Goal: Task Accomplishment & Management: Manage account settings

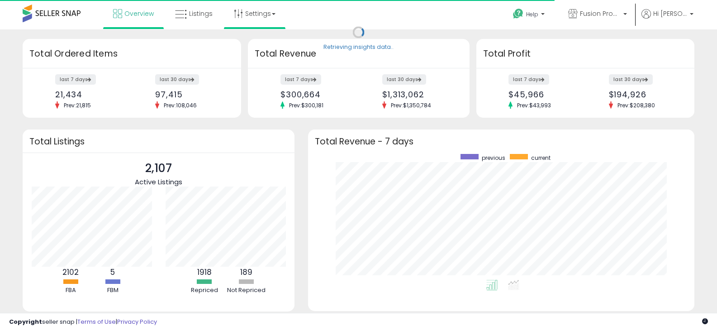
scroll to position [126, 368]
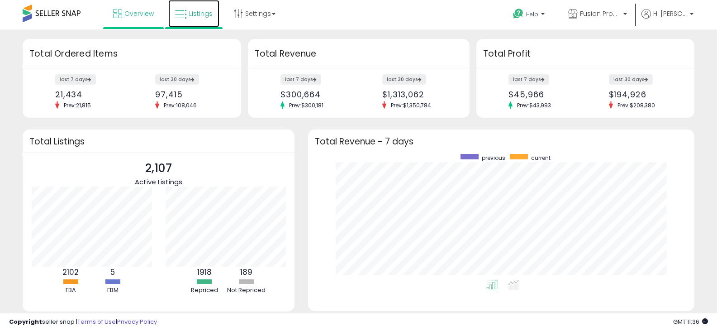
click at [182, 14] on icon at bounding box center [181, 15] width 12 height 12
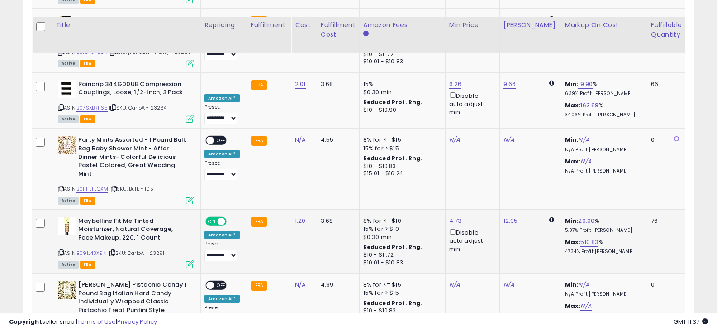
scroll to position [1919, 0]
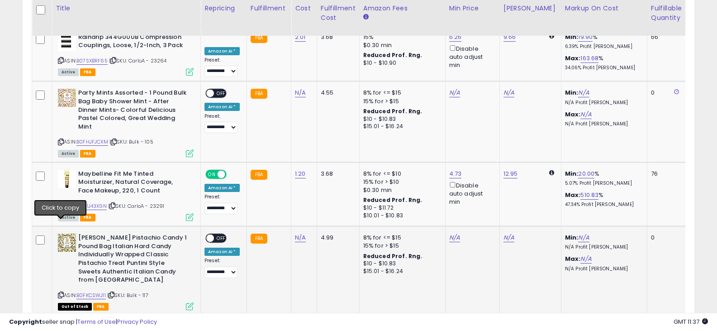
click at [63, 292] on icon at bounding box center [61, 294] width 6 height 5
click at [58, 203] on icon at bounding box center [61, 205] width 6 height 5
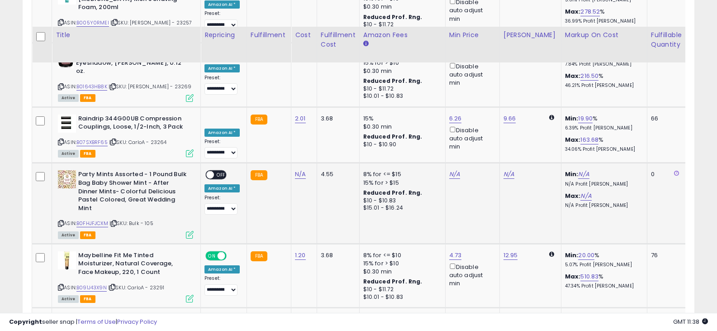
scroll to position [1828, 0]
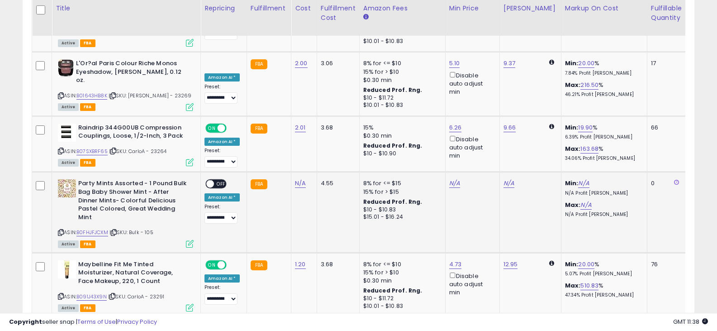
click at [60, 230] on icon at bounding box center [61, 232] width 6 height 5
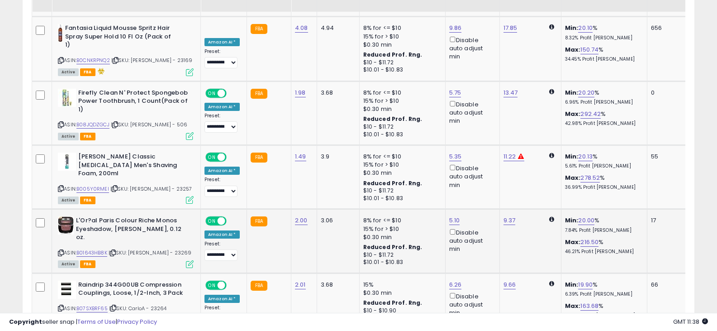
scroll to position [1693, 0]
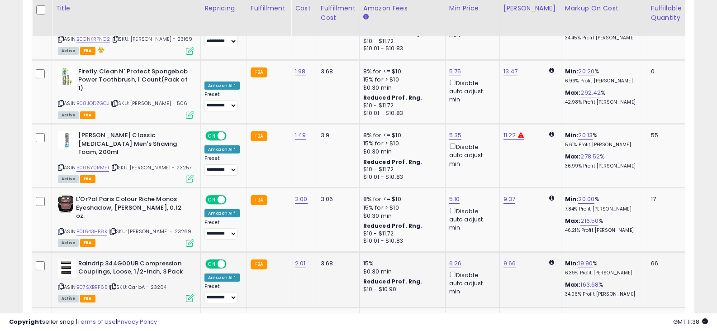
click at [60, 284] on icon at bounding box center [61, 286] width 6 height 5
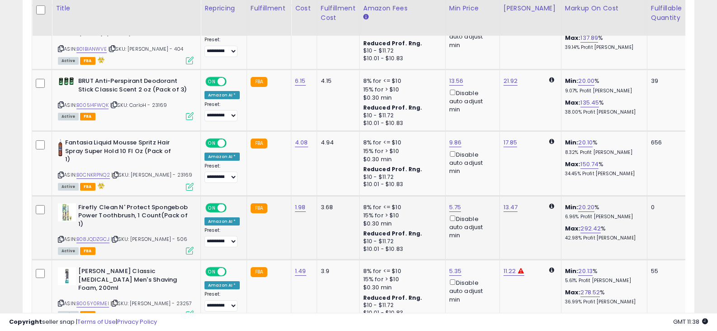
scroll to position [1602, 0]
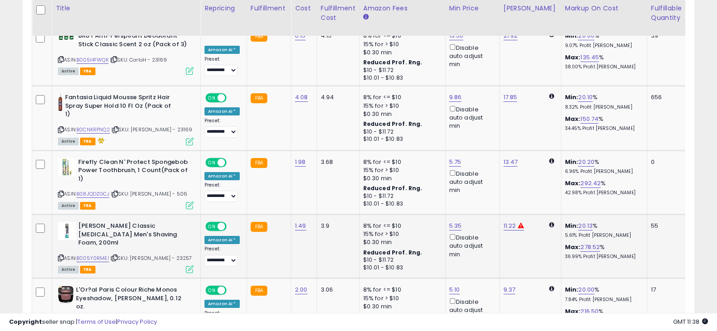
click at [61, 255] on icon at bounding box center [61, 257] width 6 height 5
drag, startPoint x: 267, startPoint y: 157, endPoint x: 195, endPoint y: 155, distance: 72.0
type input "****"
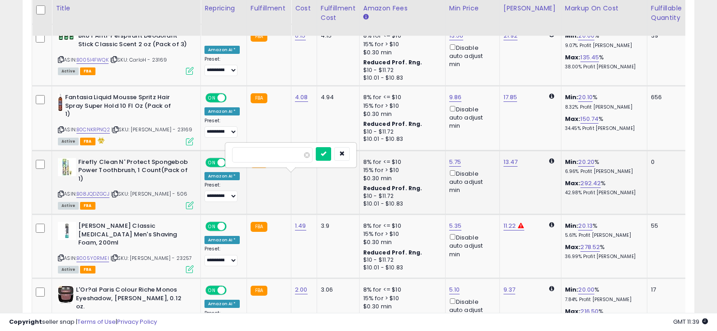
click button "submit" at bounding box center [323, 154] width 15 height 14
click at [59, 191] on icon at bounding box center [61, 193] width 6 height 5
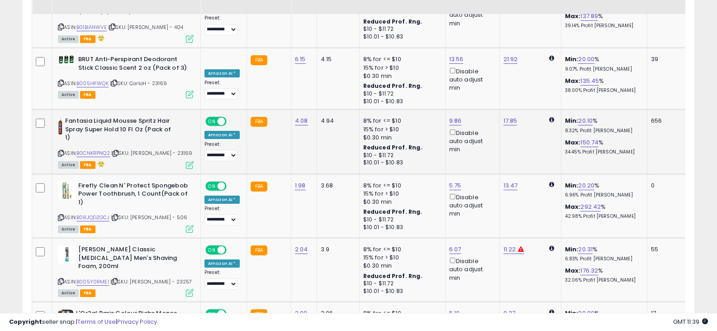
scroll to position [1557, 0]
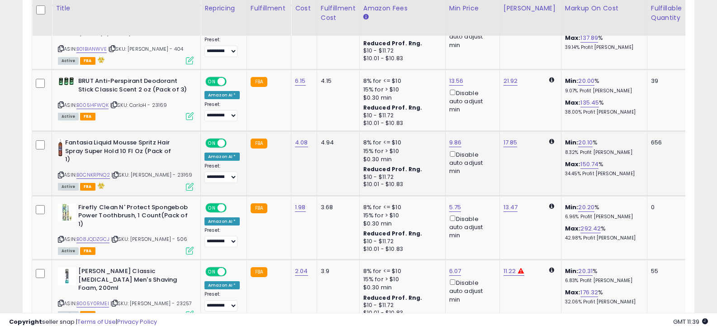
click at [58, 172] on icon at bounding box center [61, 174] width 6 height 5
click at [62, 172] on icon at bounding box center [61, 174] width 6 height 5
drag, startPoint x: 257, startPoint y: 73, endPoint x: 226, endPoint y: 73, distance: 30.3
click at [227, 73] on div "****" at bounding box center [292, 75] width 130 height 24
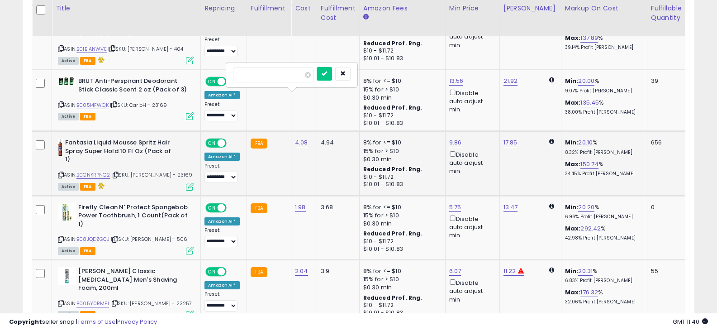
type input "****"
click button "submit" at bounding box center [324, 74] width 15 height 14
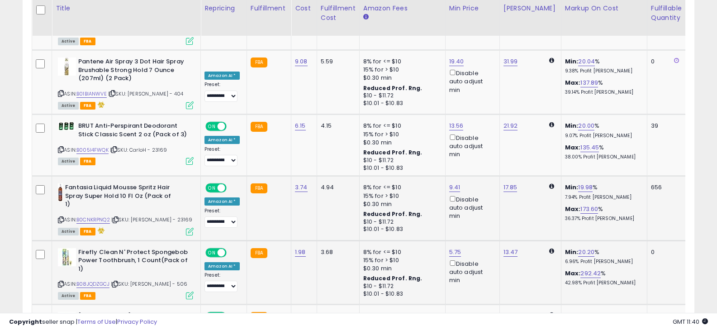
scroll to position [1466, 0]
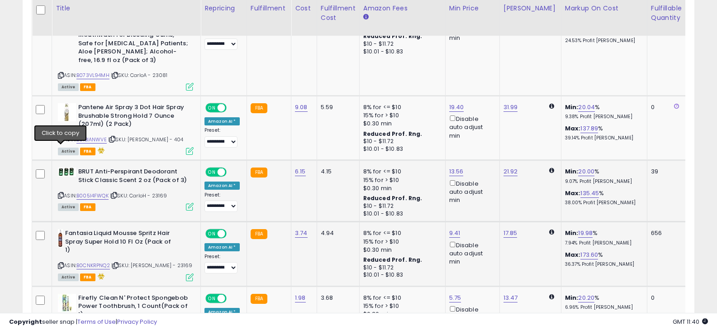
click at [60, 193] on icon at bounding box center [61, 195] width 6 height 5
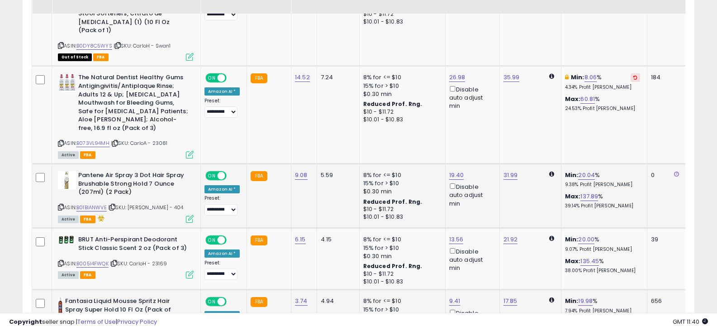
scroll to position [1376, 0]
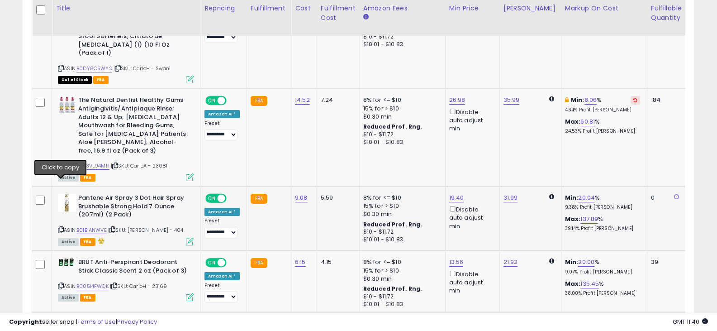
click at [60, 227] on icon at bounding box center [61, 229] width 6 height 5
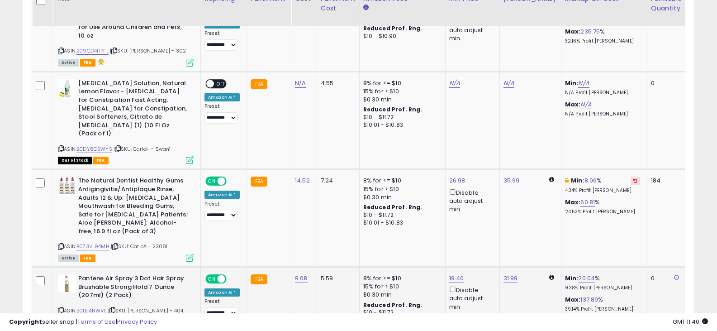
scroll to position [1285, 0]
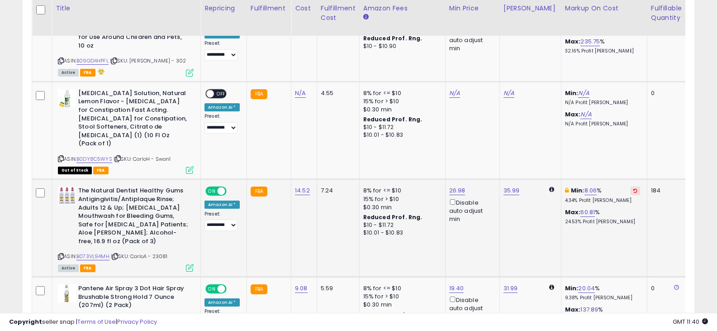
click at [60, 254] on icon at bounding box center [61, 256] width 6 height 5
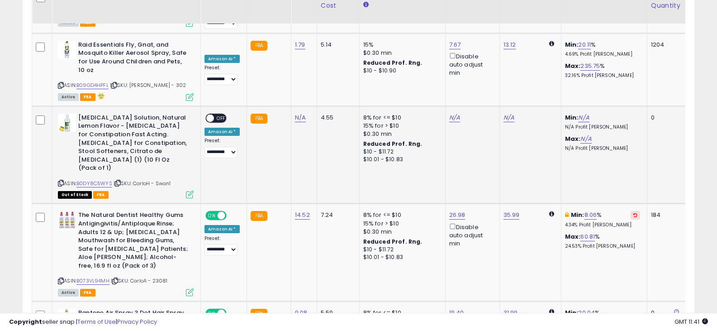
scroll to position [1240, 0]
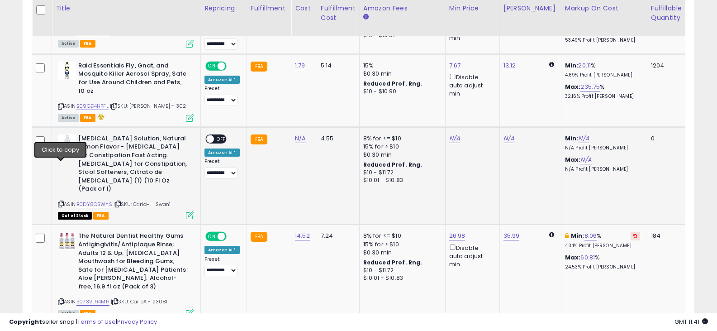
click at [62, 201] on icon at bounding box center [61, 203] width 6 height 5
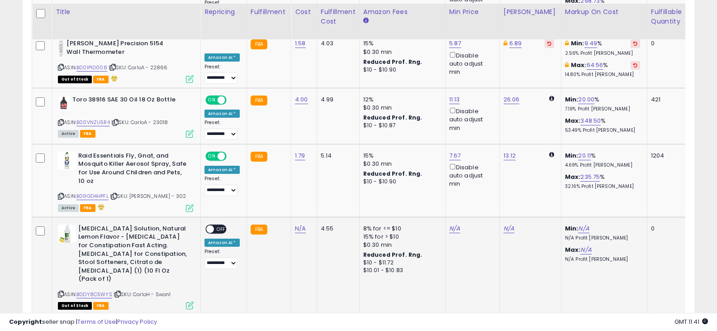
scroll to position [1150, 0]
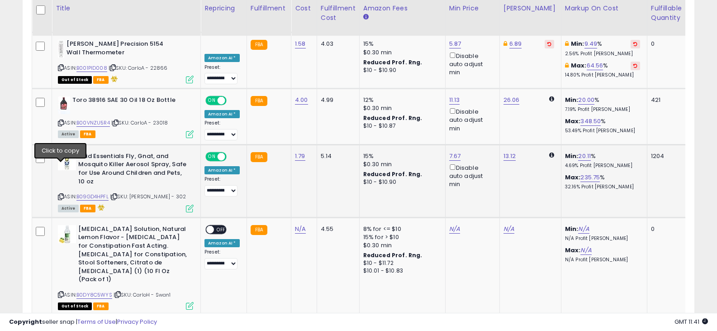
click at [61, 194] on icon at bounding box center [61, 196] width 6 height 5
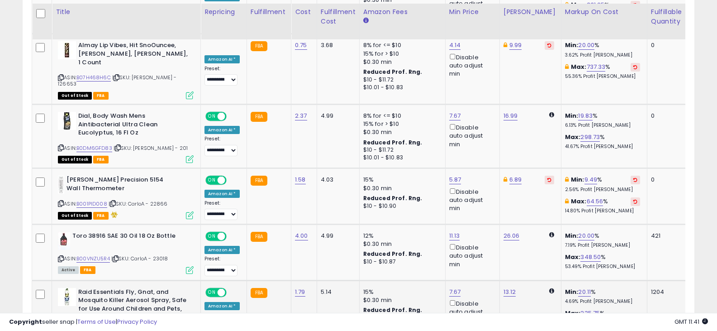
scroll to position [1059, 0]
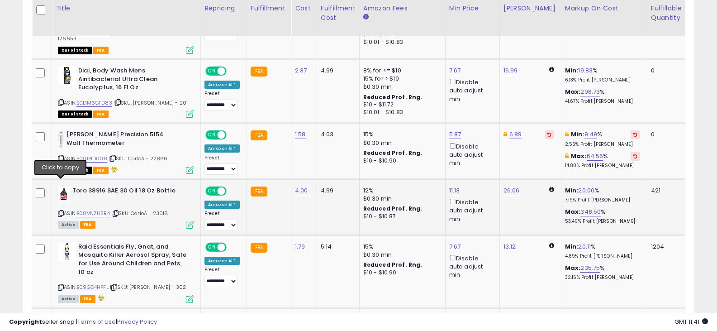
click at [60, 211] on icon at bounding box center [61, 213] width 6 height 5
click at [62, 156] on icon at bounding box center [61, 158] width 6 height 5
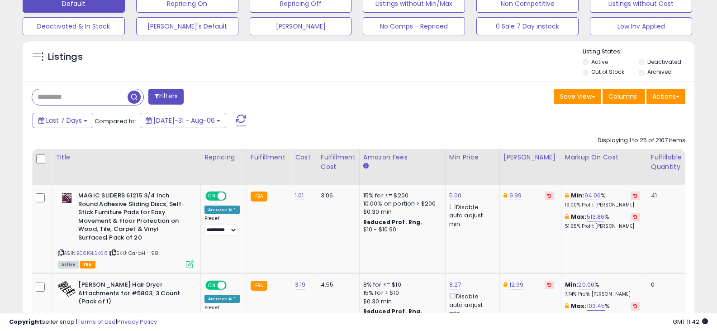
scroll to position [290, 0]
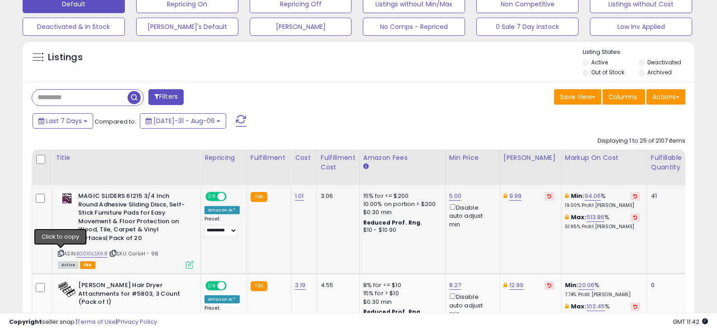
click at [60, 252] on icon at bounding box center [61, 253] width 6 height 5
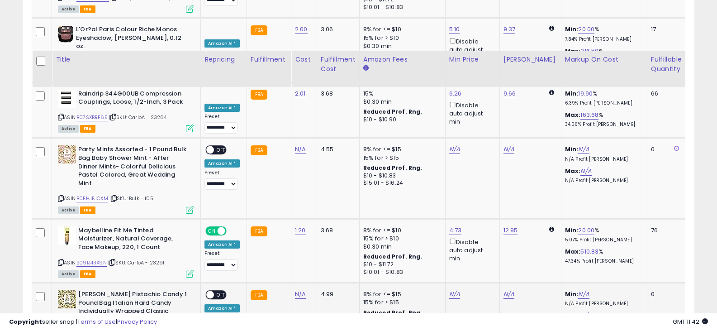
scroll to position [1919, 0]
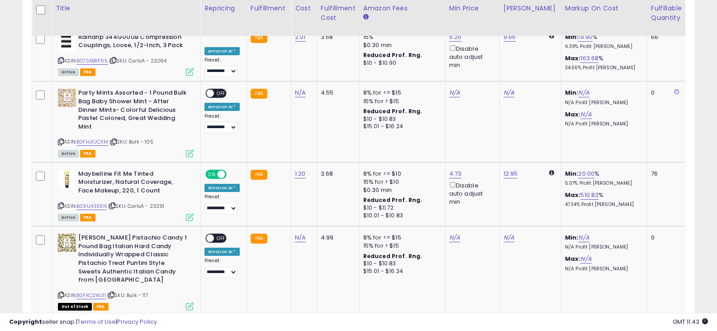
click at [623, 325] on link "2" at bounding box center [631, 332] width 16 height 15
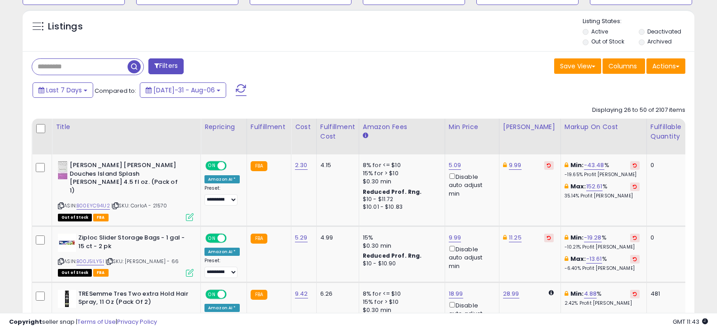
scroll to position [366, 0]
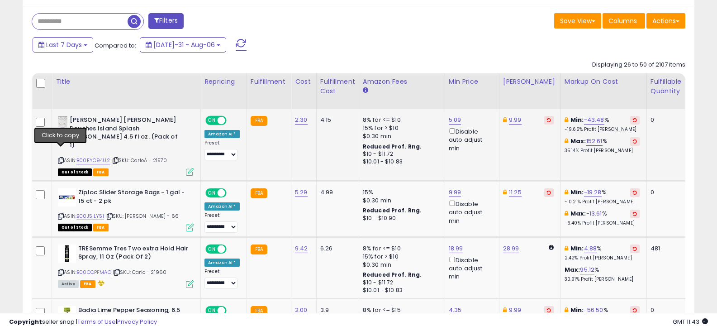
click at [61, 158] on icon at bounding box center [61, 160] width 6 height 5
click at [60, 214] on icon at bounding box center [61, 216] width 6 height 5
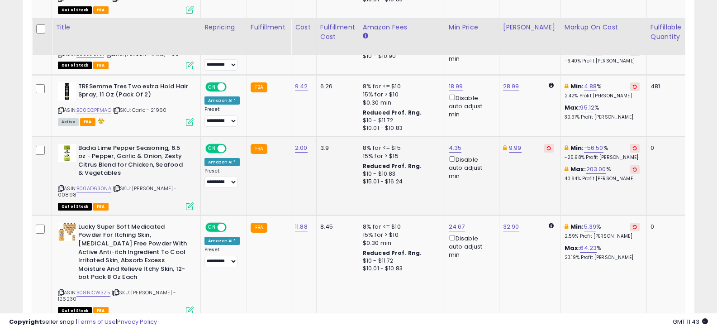
scroll to position [547, 0]
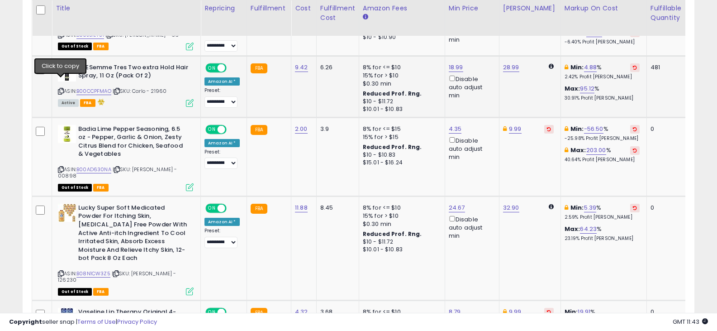
click at [60, 89] on icon at bounding box center [61, 91] width 6 height 5
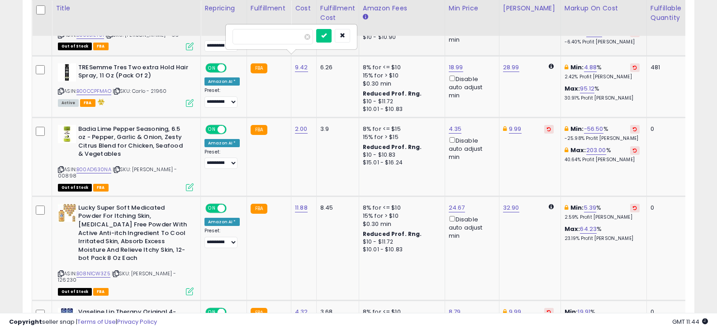
drag, startPoint x: 257, startPoint y: 36, endPoint x: 204, endPoint y: 36, distance: 52.9
type input "****"
click button "submit" at bounding box center [323, 36] width 15 height 14
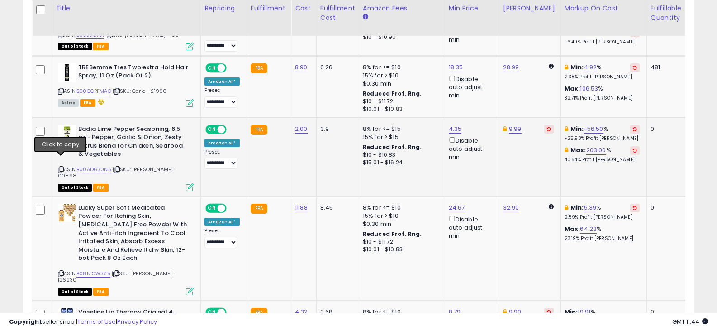
click at [60, 167] on icon at bounding box center [61, 169] width 6 height 5
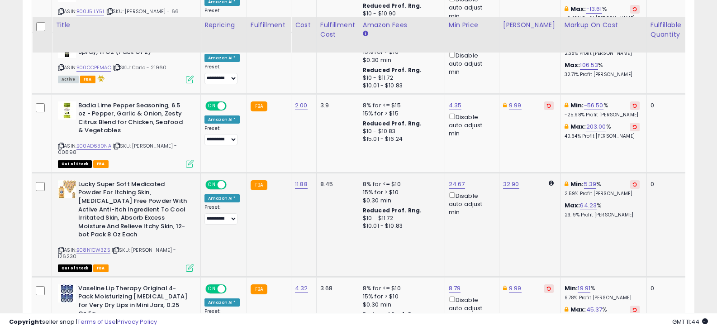
scroll to position [592, 0]
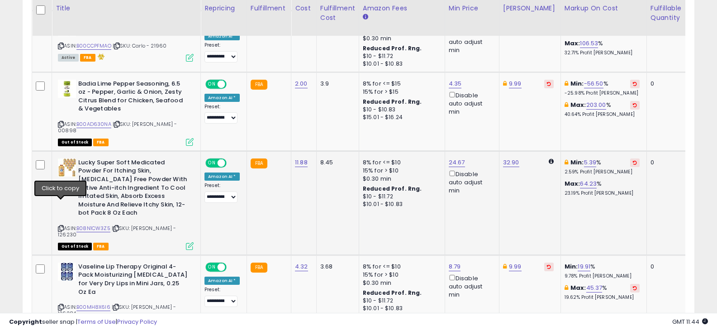
click at [60, 226] on icon at bounding box center [61, 228] width 6 height 5
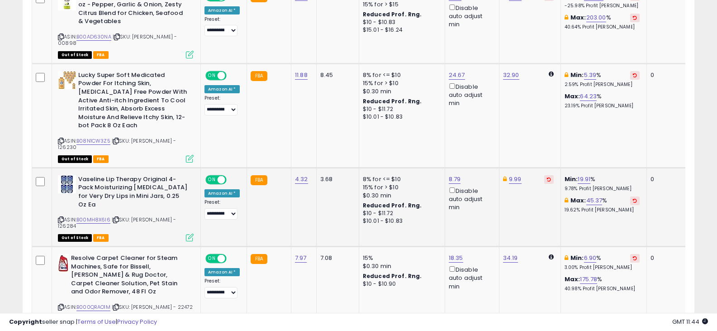
scroll to position [683, 0]
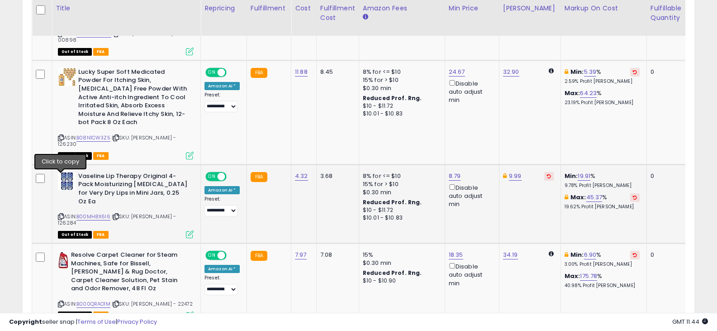
click at [62, 214] on icon at bounding box center [61, 216] width 6 height 5
